Goal: Transaction & Acquisition: Purchase product/service

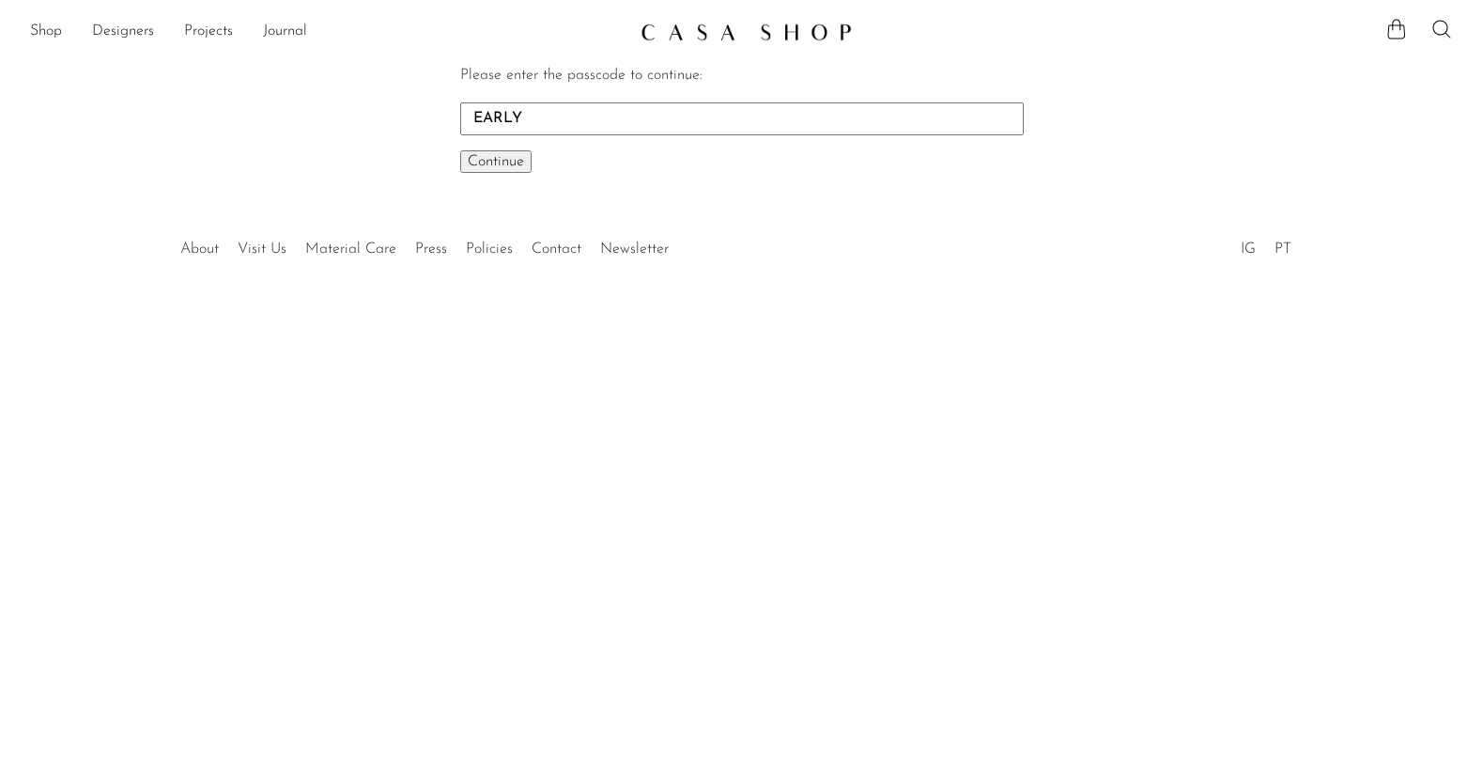
type input "EARLY"
click at [460, 150] on button "Continue One moment..." at bounding box center [495, 161] width 71 height 23
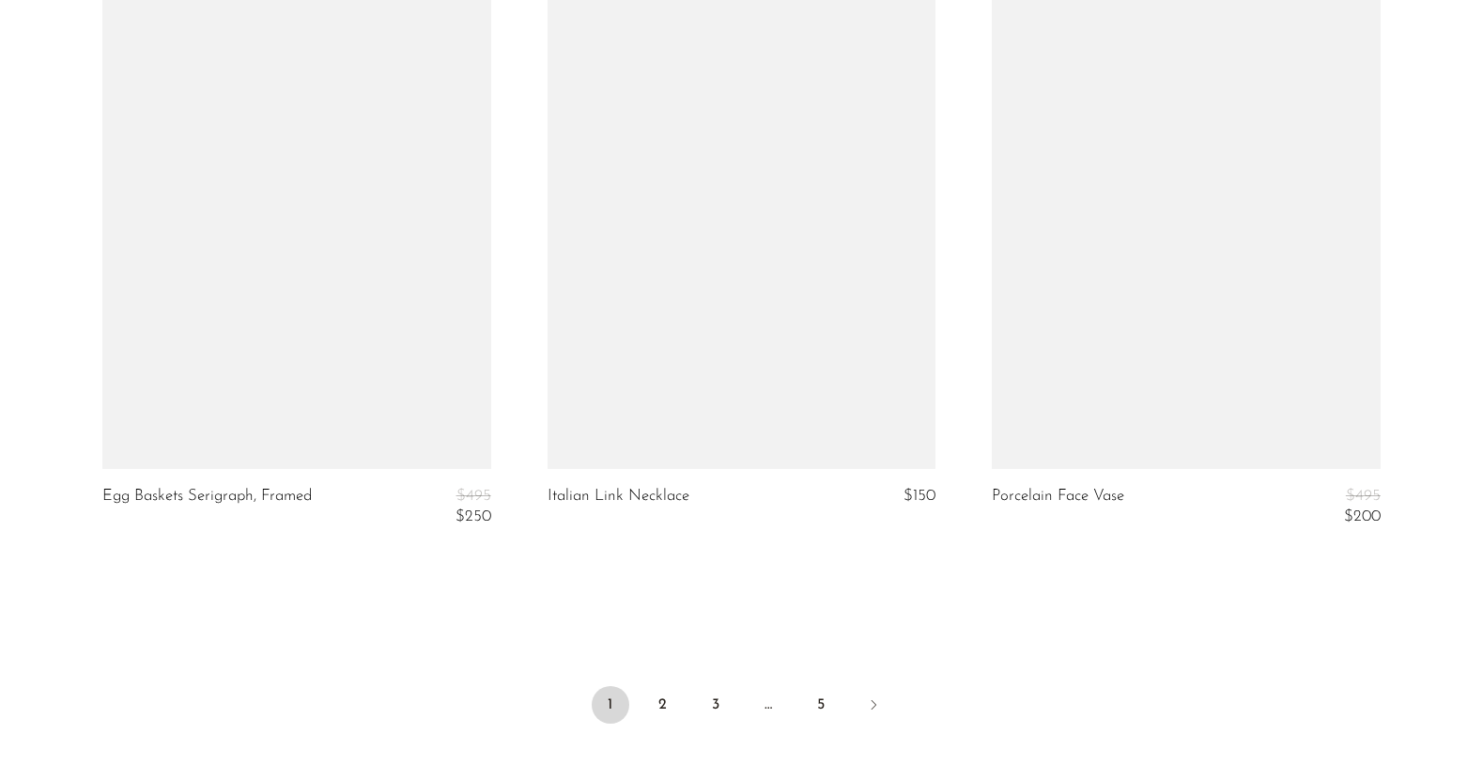
scroll to position [7238, 0]
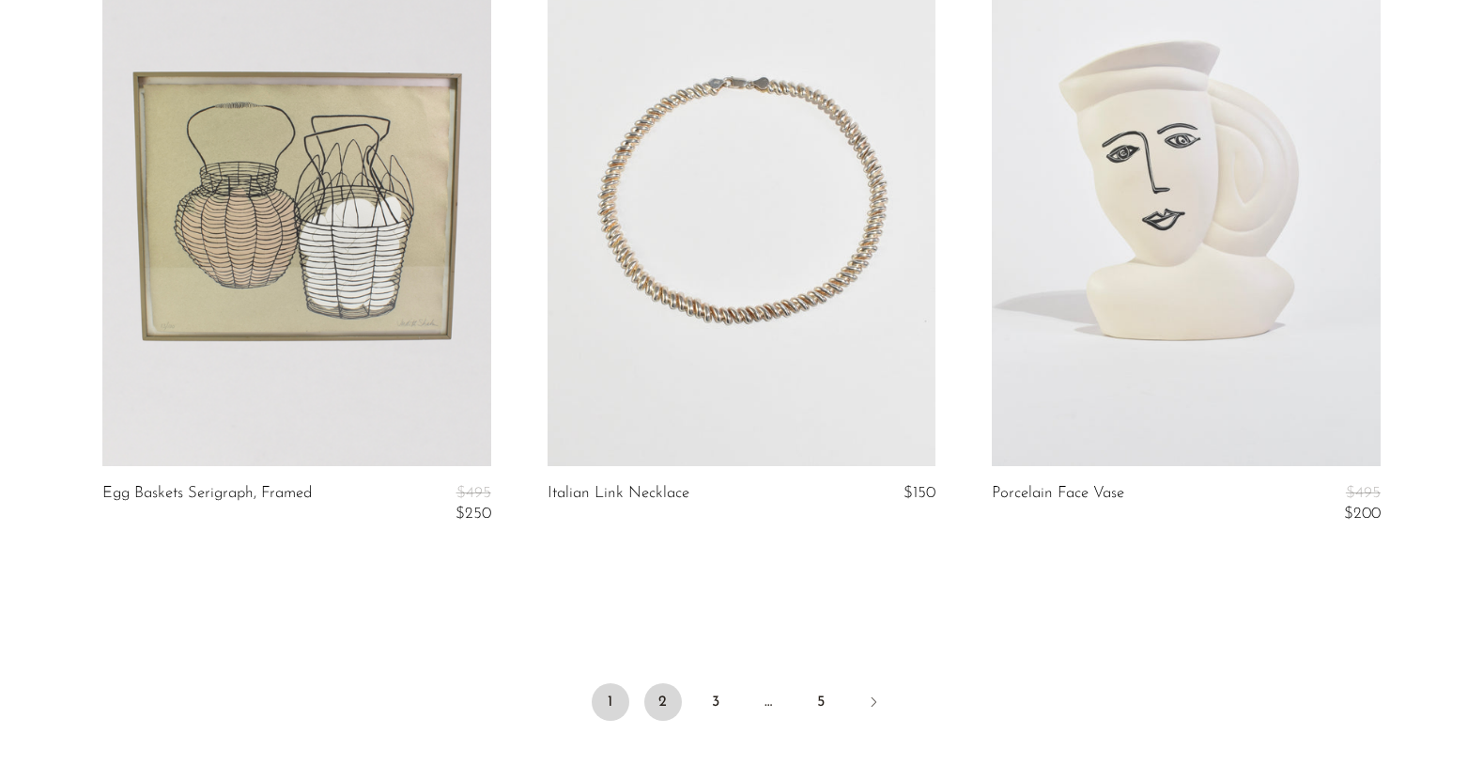
click at [658, 706] on link "2" at bounding box center [663, 702] width 38 height 38
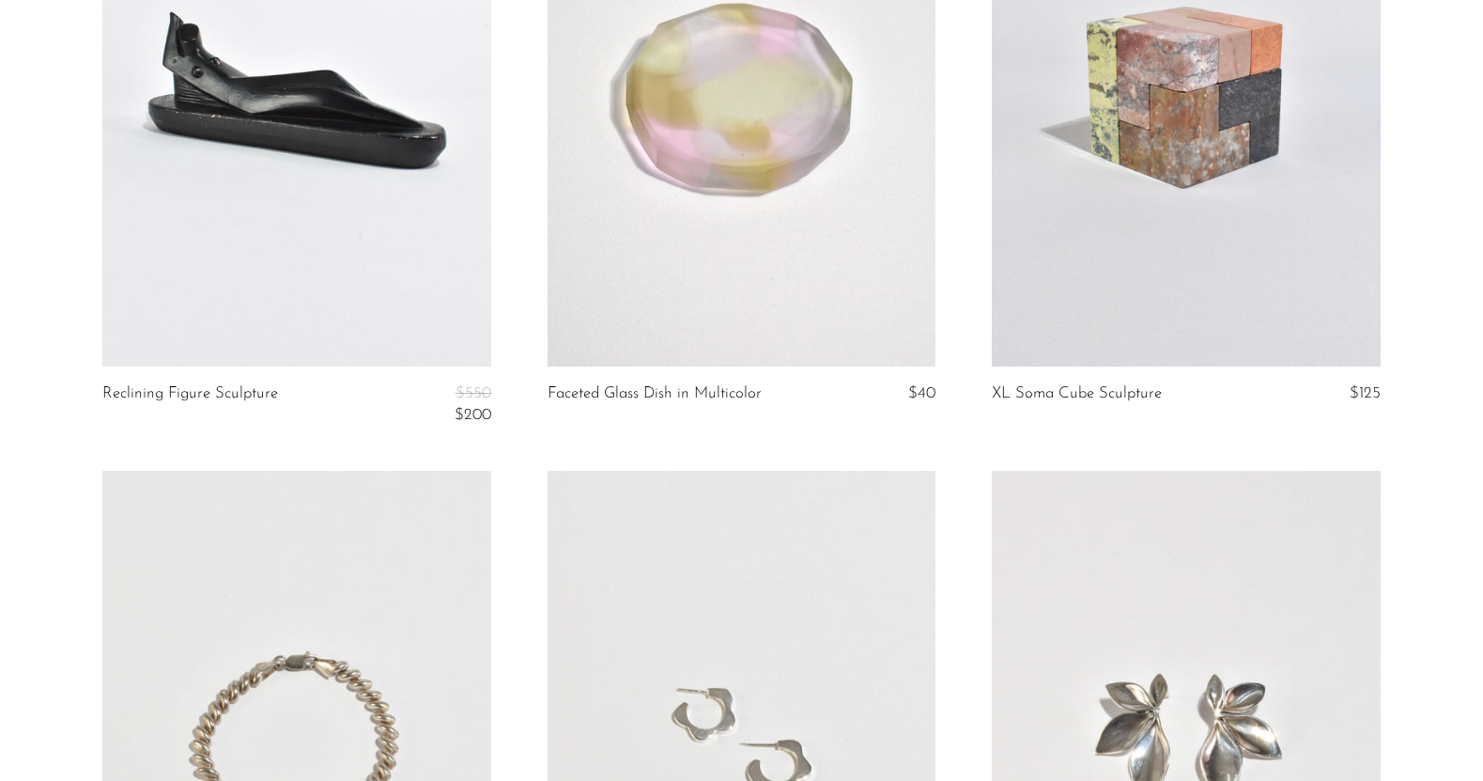
scroll to position [3508, 0]
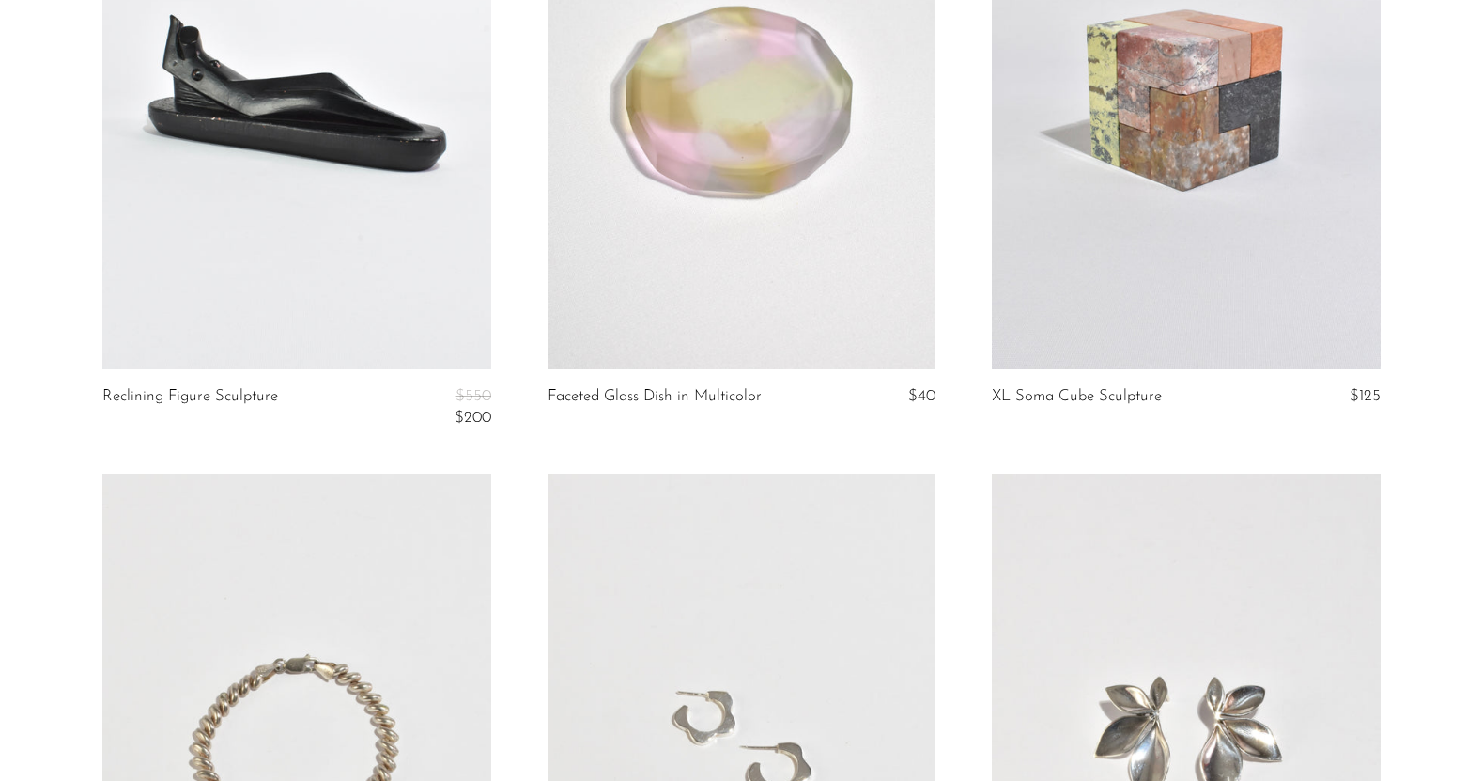
click at [1204, 111] on link at bounding box center [1186, 97] width 389 height 544
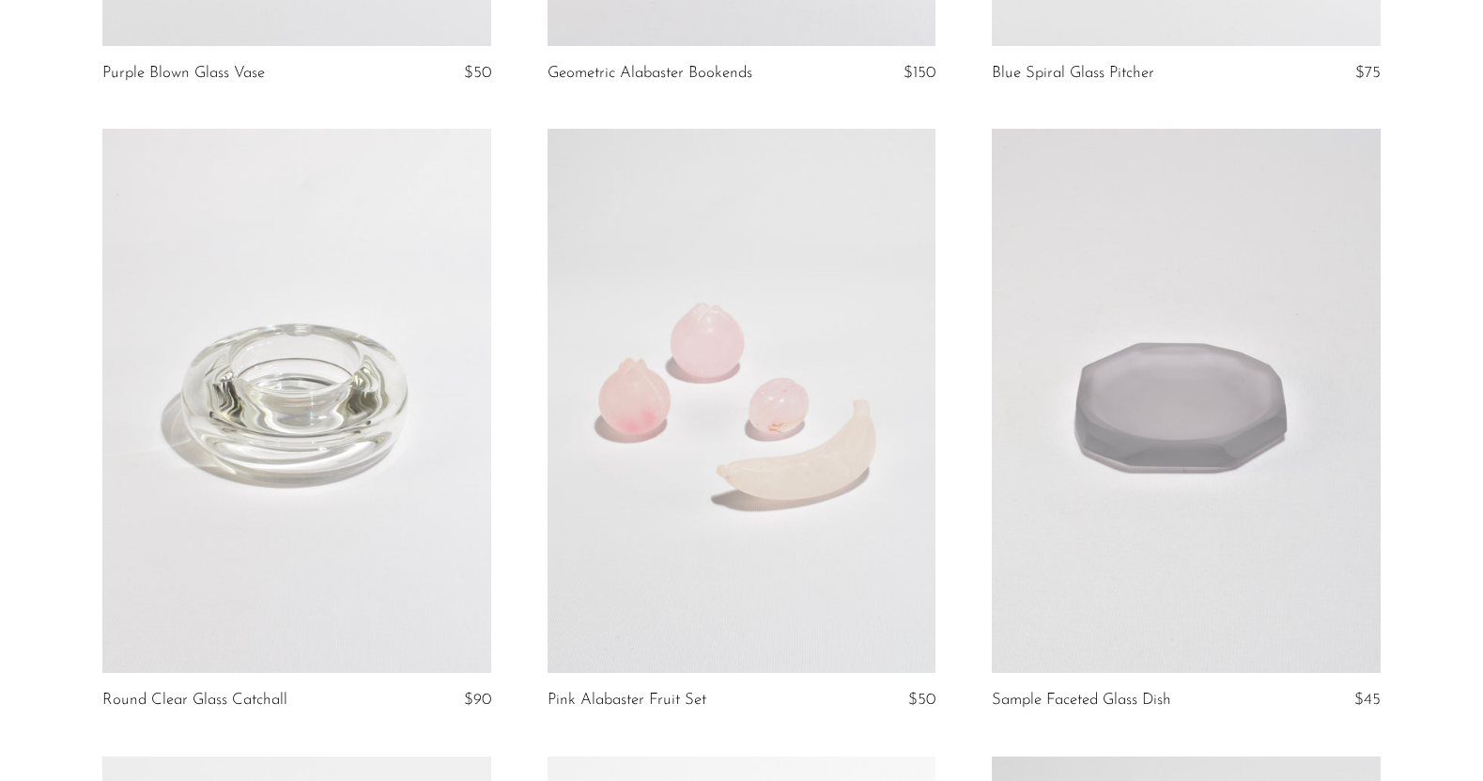
scroll to position [5756, 0]
click at [768, 565] on link at bounding box center [742, 400] width 389 height 544
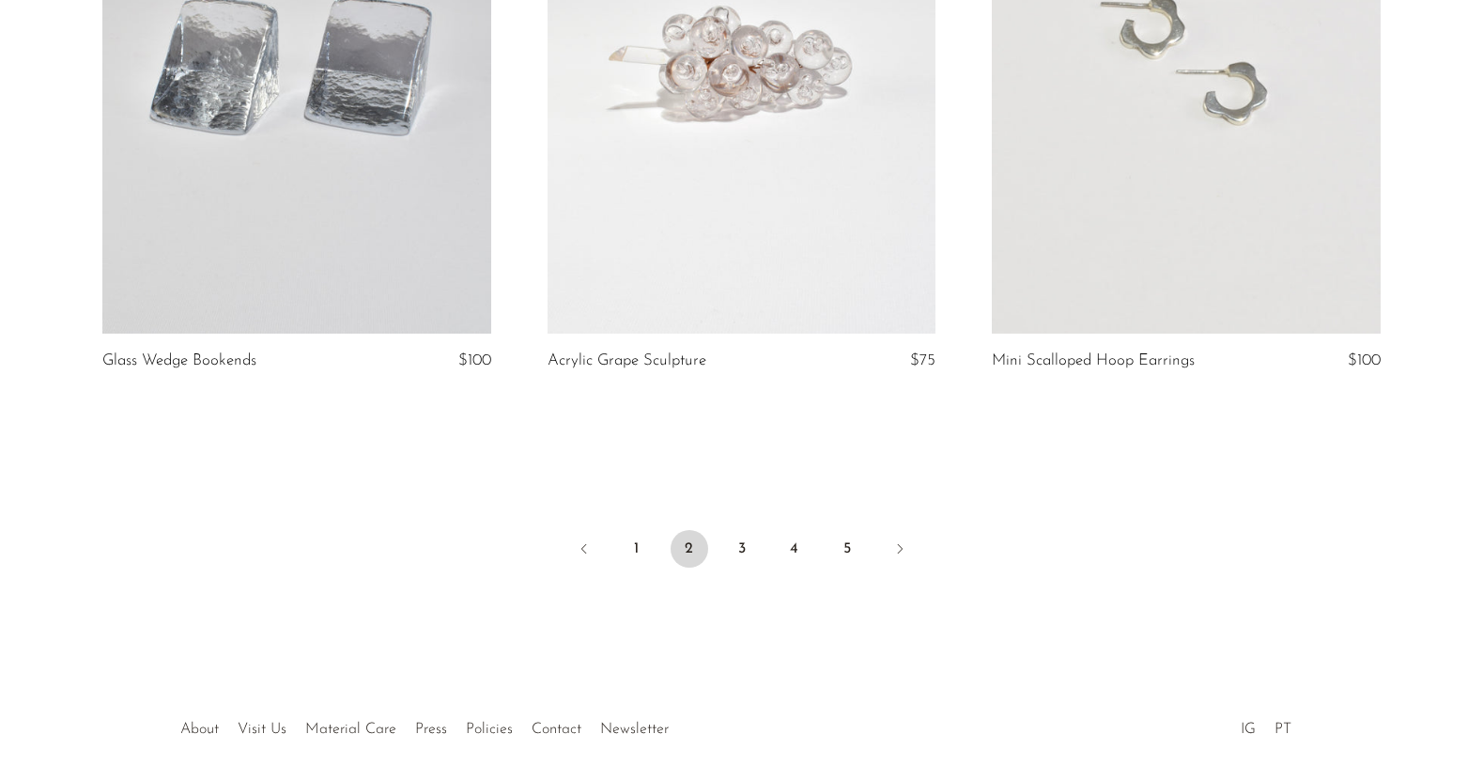
scroll to position [7422, 0]
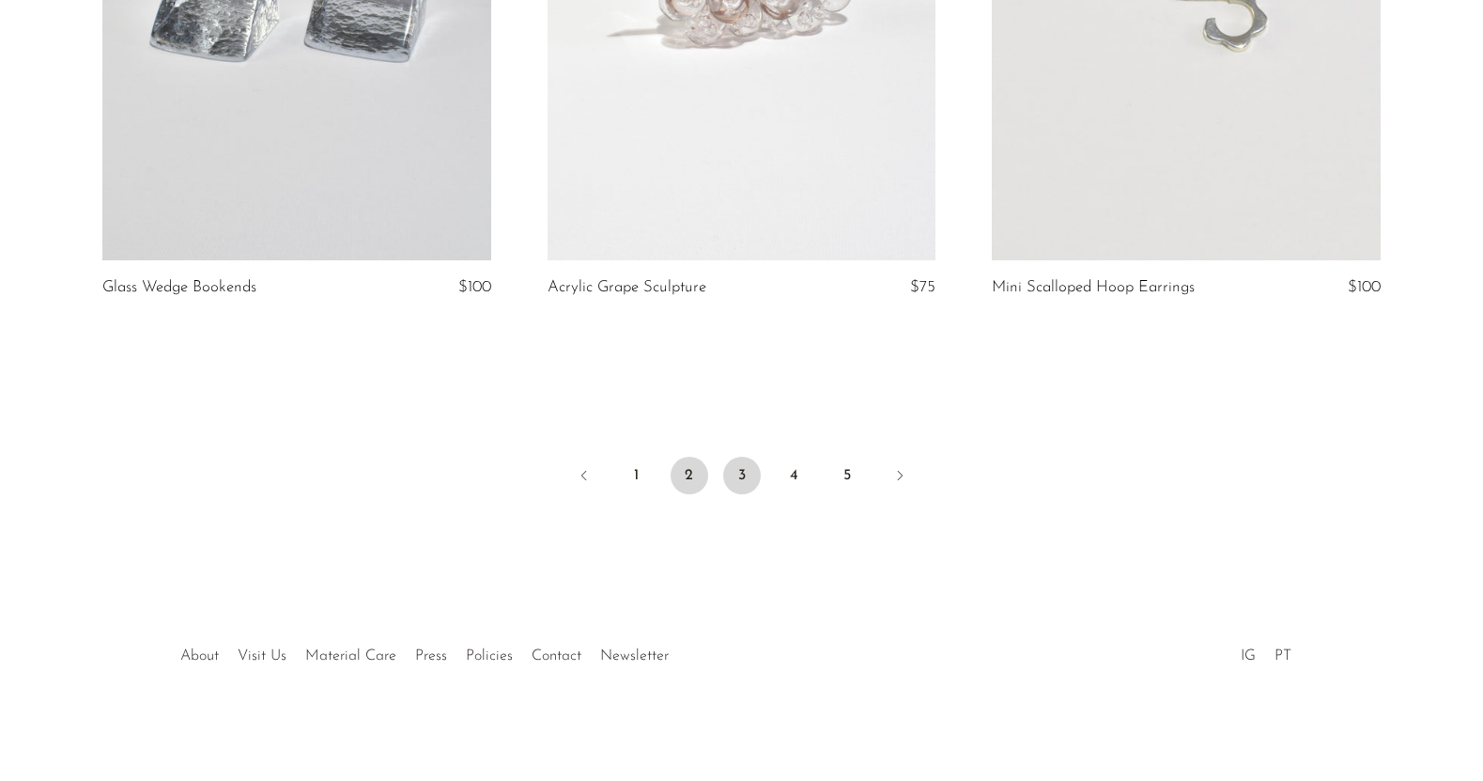
click at [744, 473] on link "3" at bounding box center [742, 476] width 38 height 38
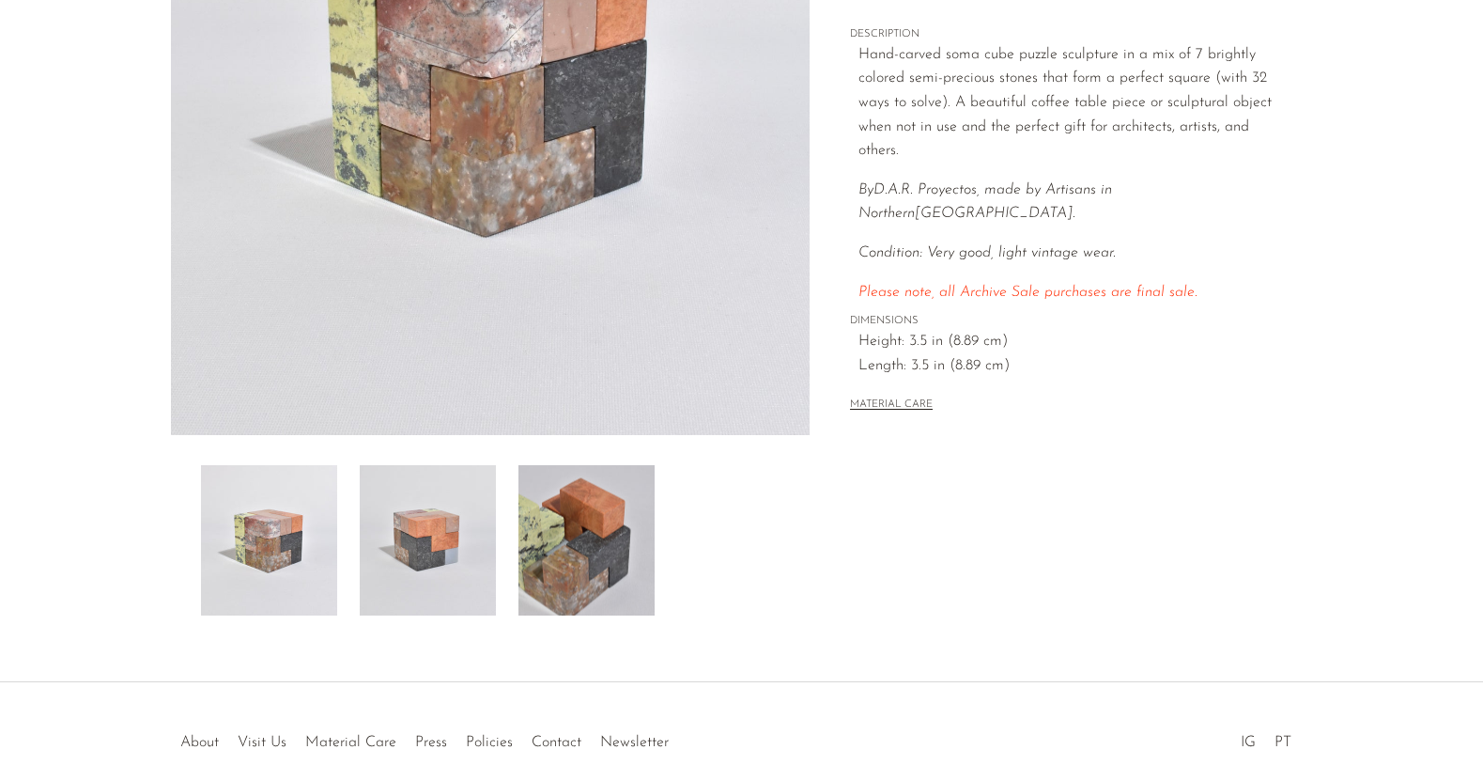
scroll to position [357, 0]
click at [638, 549] on img at bounding box center [587, 539] width 136 height 150
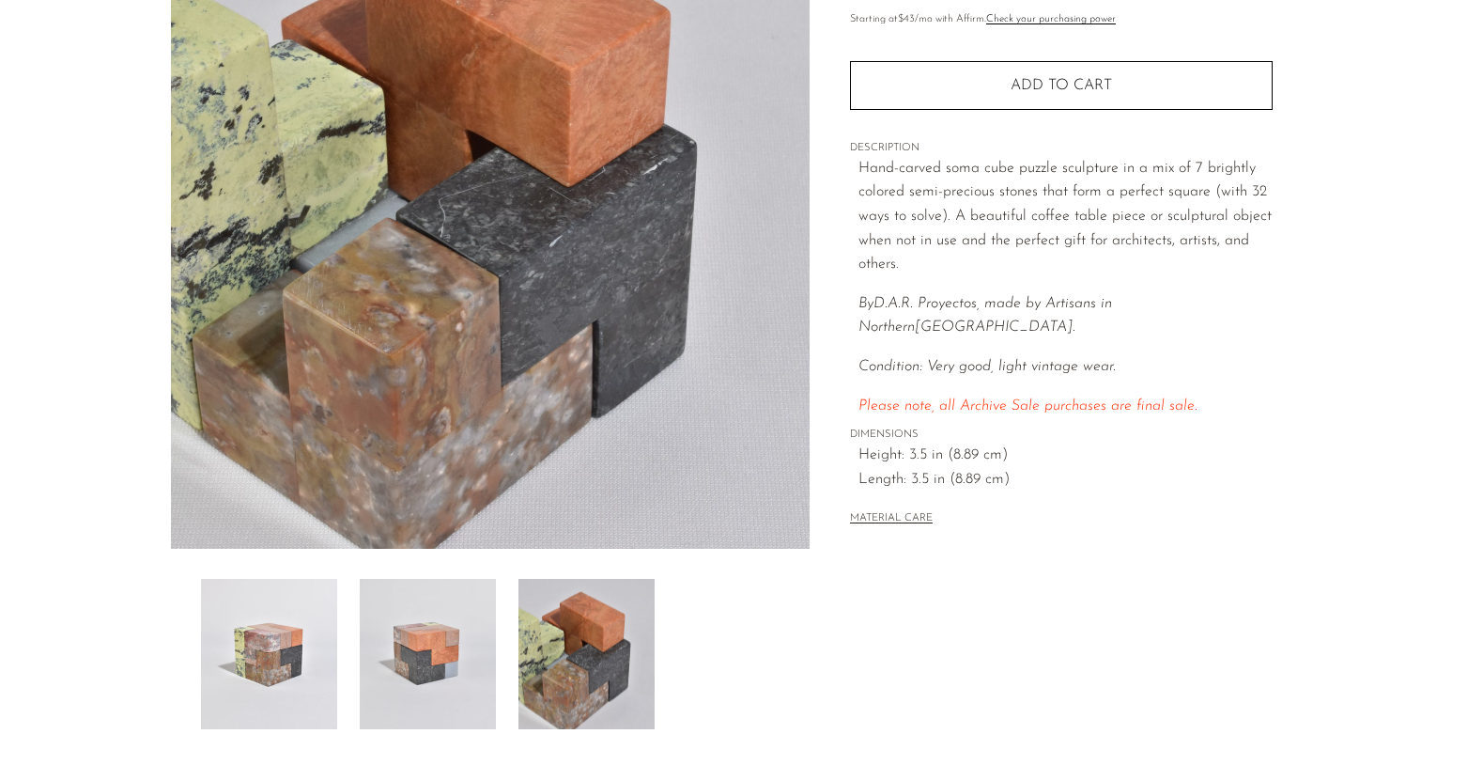
scroll to position [75, 0]
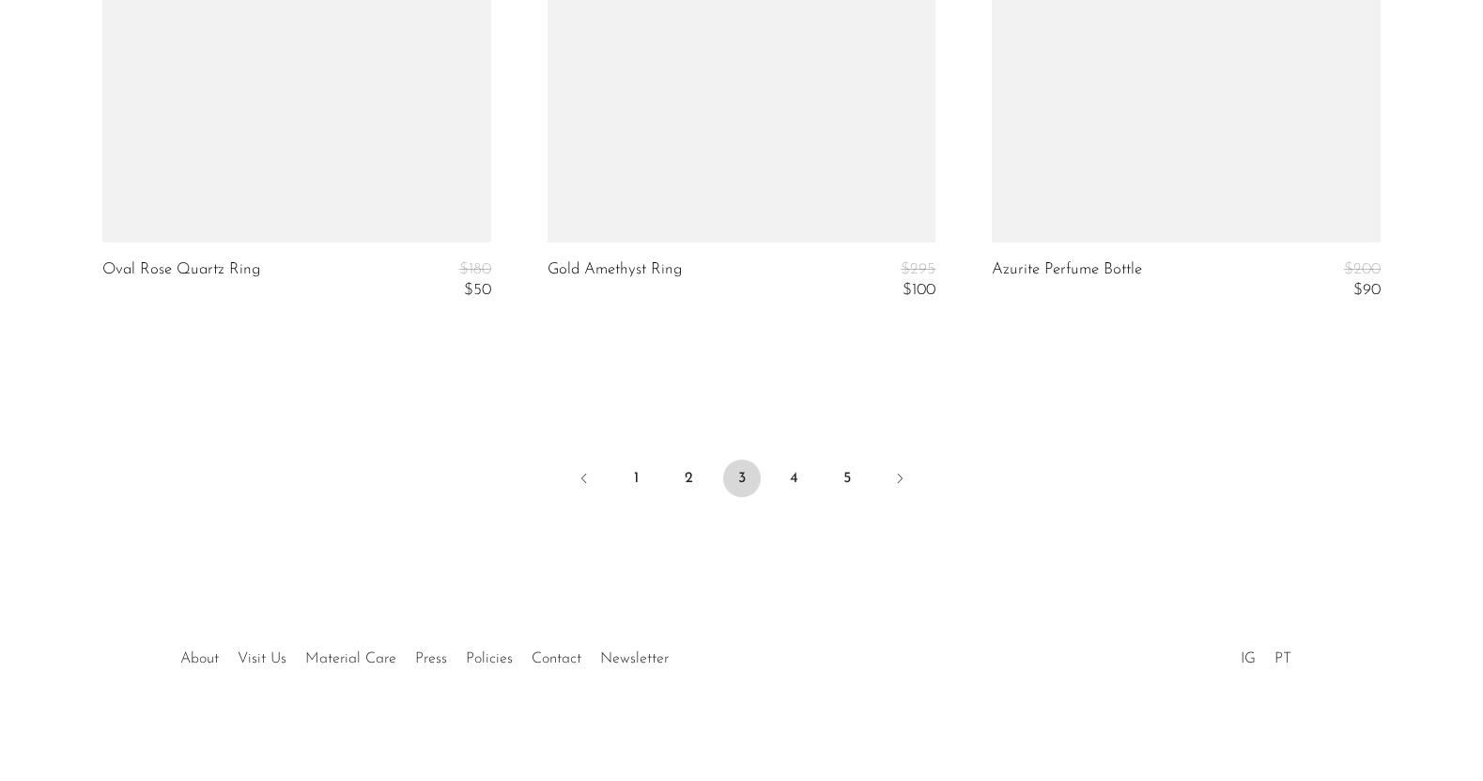
scroll to position [7587, 0]
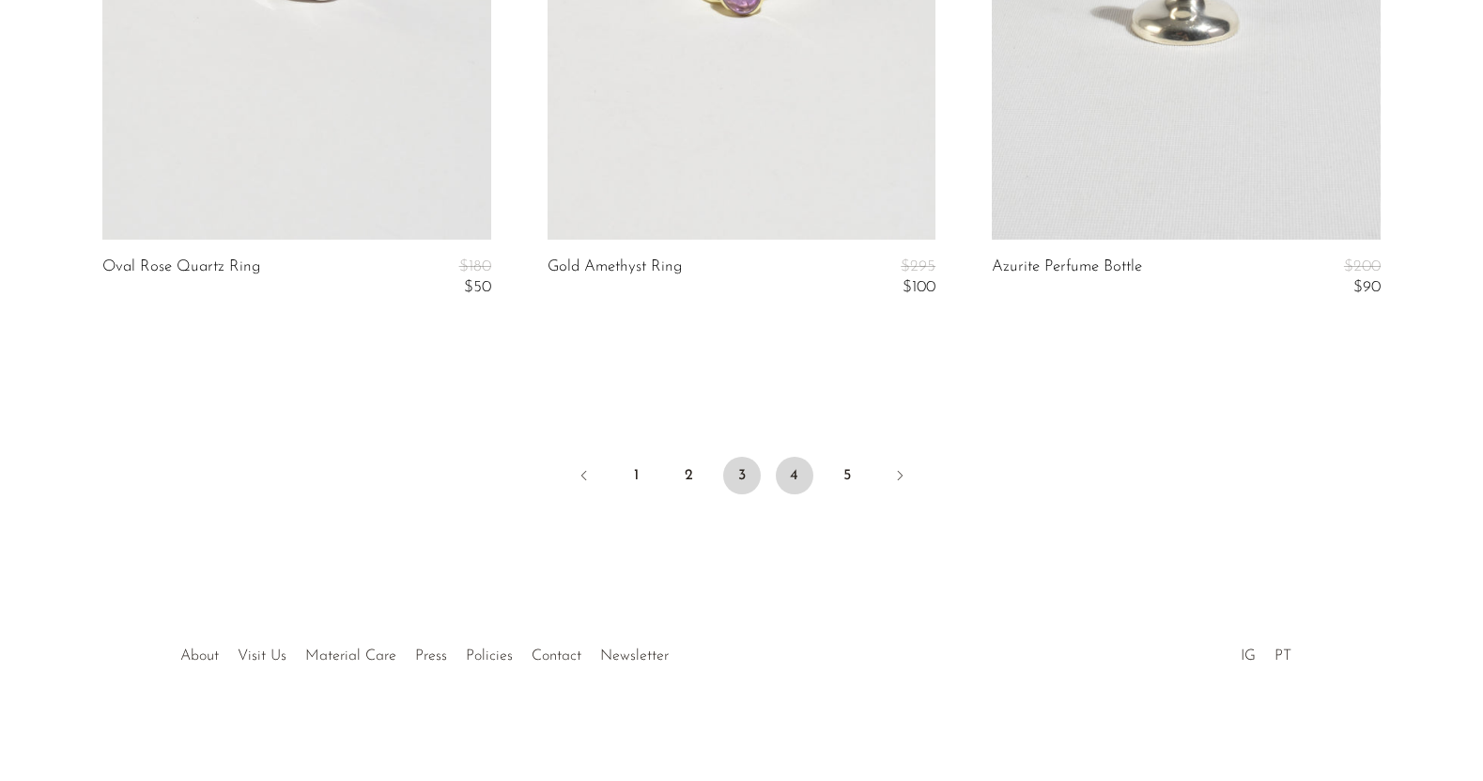
click at [796, 476] on link "4" at bounding box center [795, 476] width 38 height 38
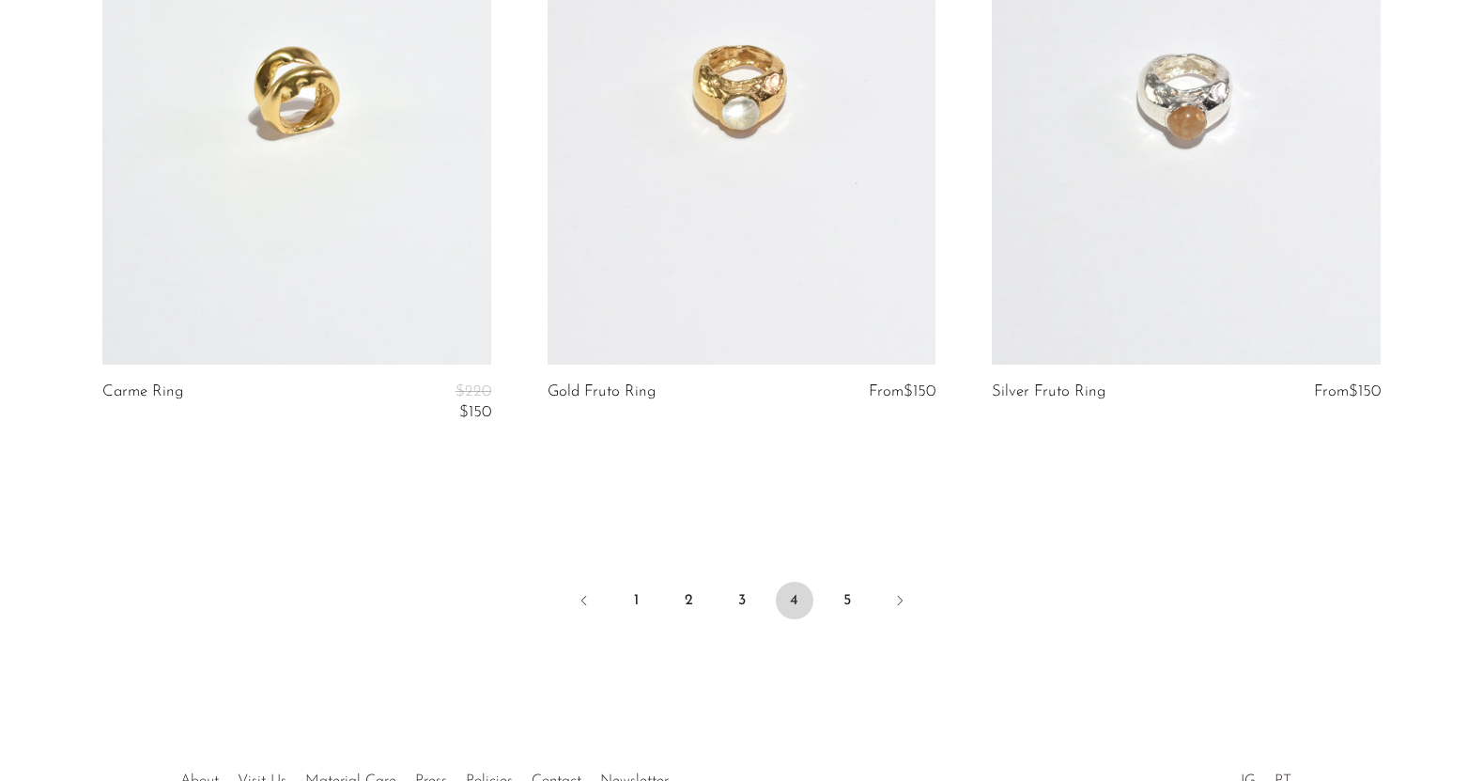
scroll to position [7477, 0]
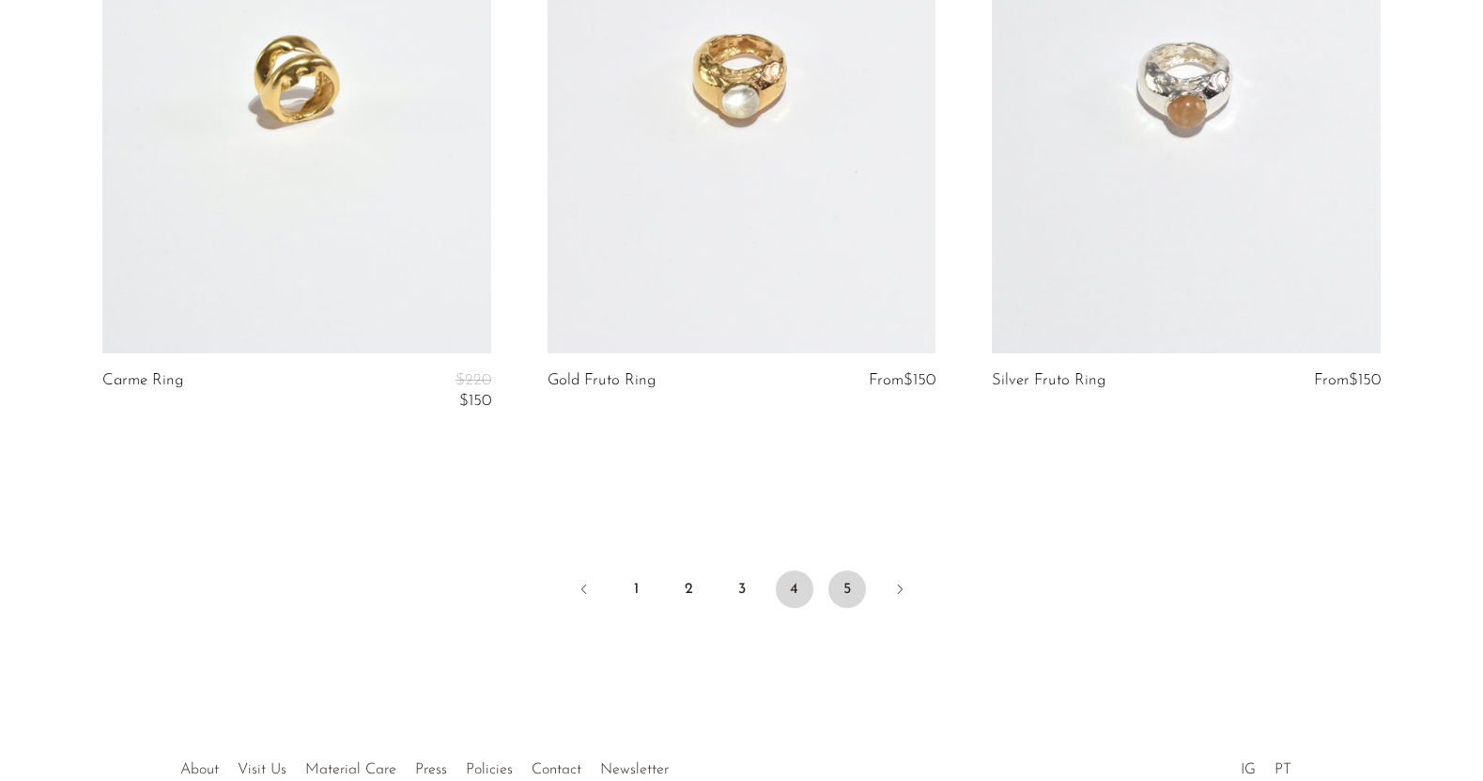
click at [848, 587] on link "5" at bounding box center [848, 589] width 38 height 38
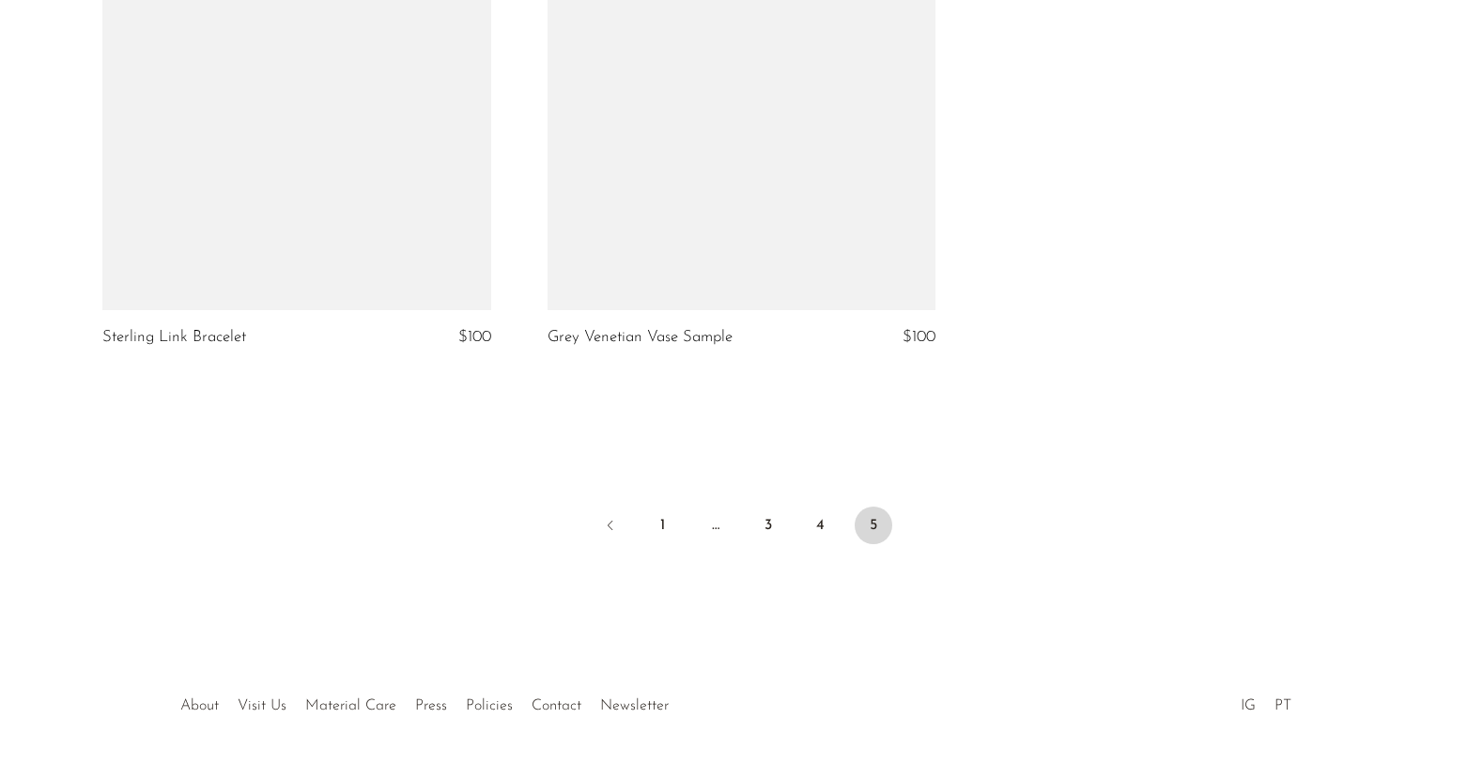
scroll to position [6911, 0]
